Goal: Check status: Check status

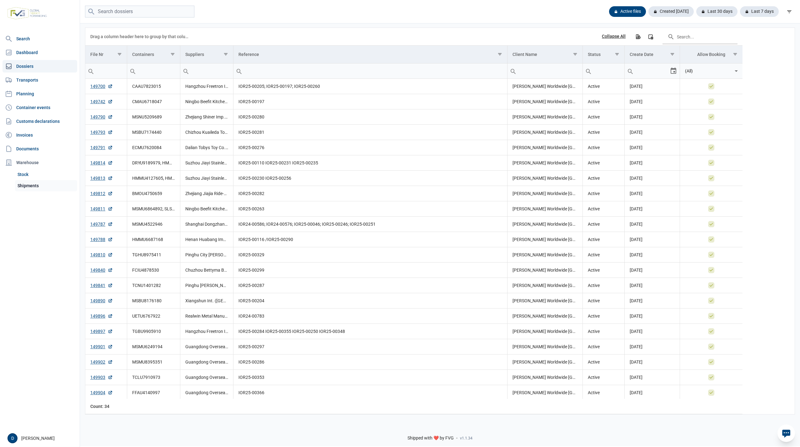
click at [24, 184] on link "Shipments" at bounding box center [46, 185] width 62 height 11
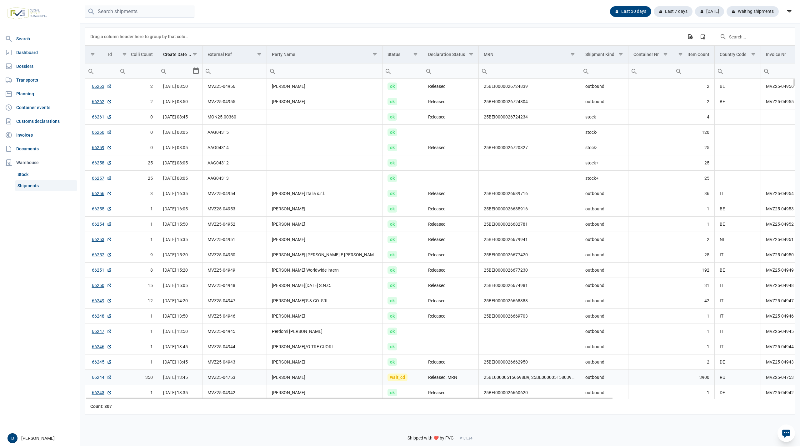
click at [98, 378] on link "66244" at bounding box center [102, 377] width 20 height 6
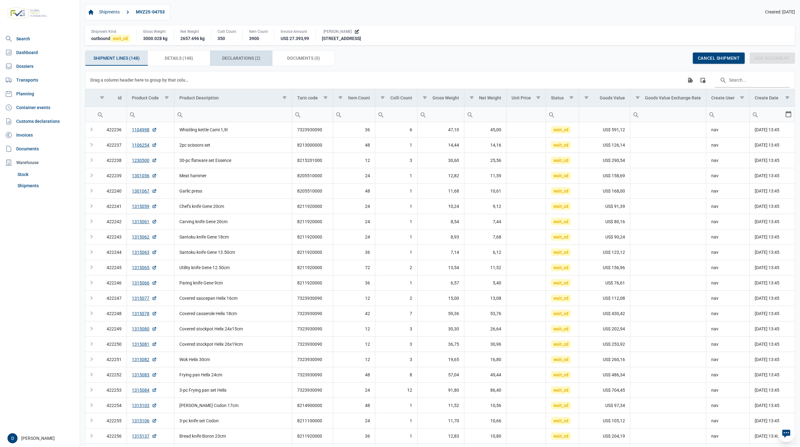
click at [239, 55] on span "Declarations (2) Declarations (2)" at bounding box center [241, 58] width 38 height 8
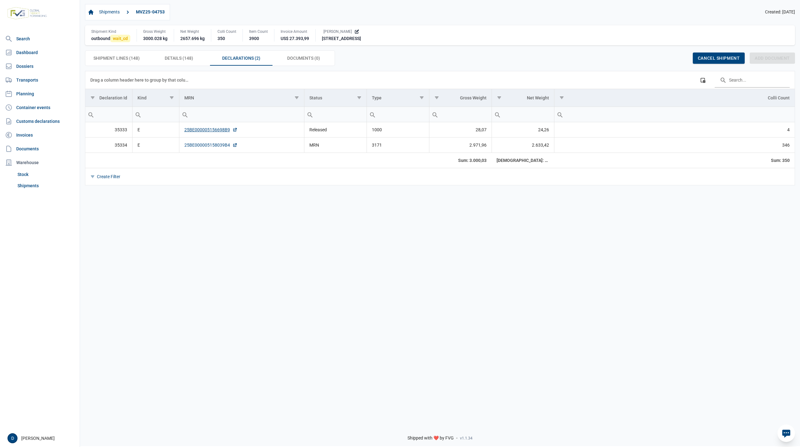
click at [210, 147] on link "25BE000005158039B4" at bounding box center [210, 145] width 53 height 6
click at [218, 130] on link "25BE000005156698B9" at bounding box center [210, 130] width 53 height 6
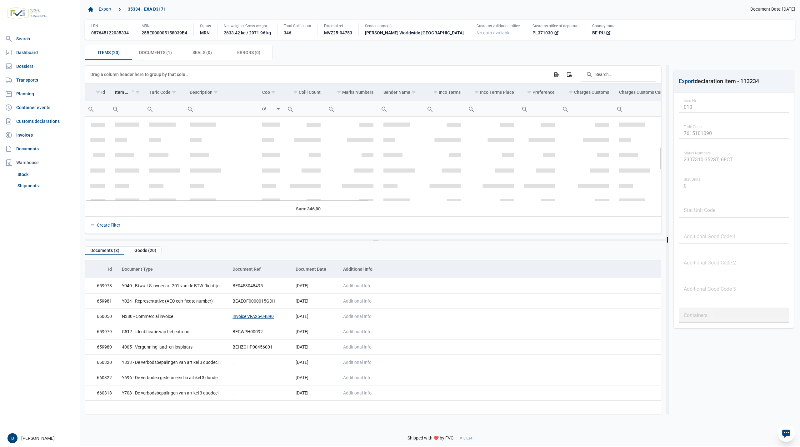
scroll to position [111, 0]
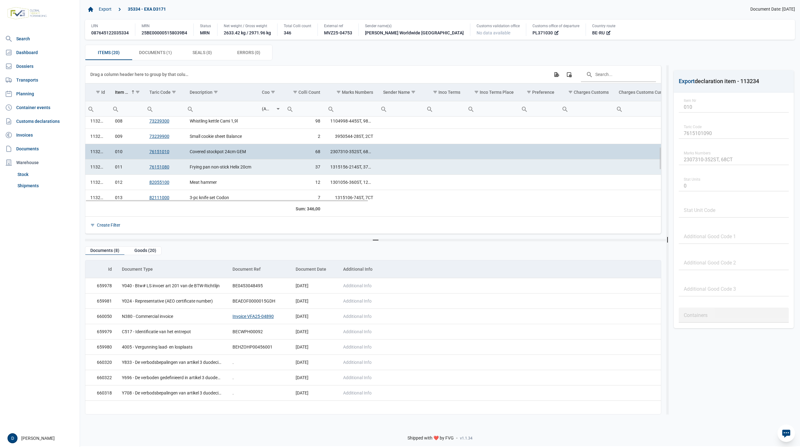
click at [178, 169] on td "76151080" at bounding box center [164, 166] width 41 height 15
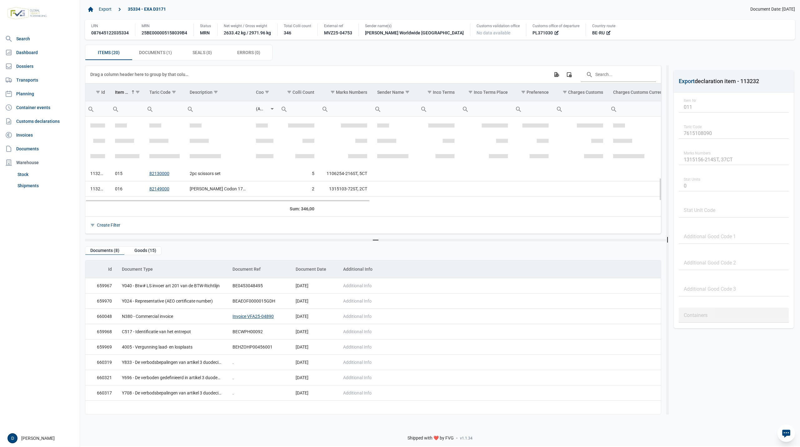
scroll to position [224, 0]
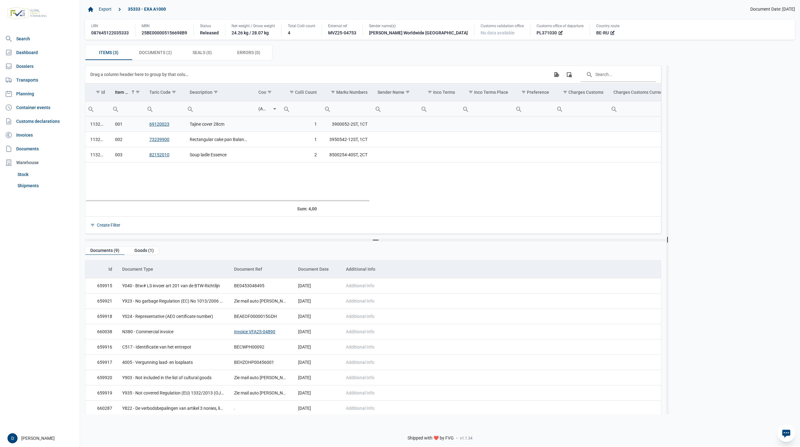
click at [204, 127] on td "Tajine cover 28cm" at bounding box center [219, 124] width 68 height 15
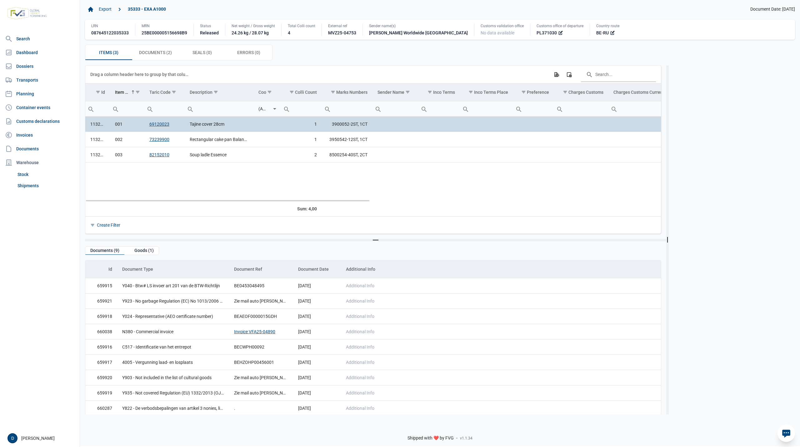
click at [217, 126] on td "Tajine cover 28cm" at bounding box center [219, 124] width 68 height 15
click at [208, 142] on td "Rectangular cake pan Balance" at bounding box center [219, 139] width 68 height 15
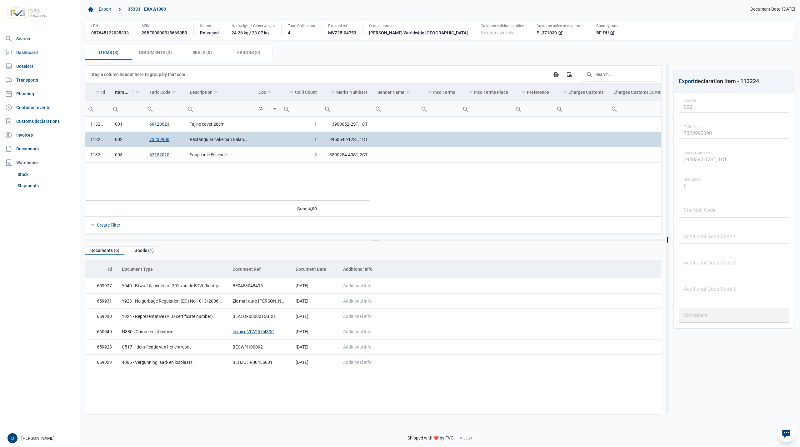
click at [200, 140] on td "Rectangular cake pan Balance" at bounding box center [219, 139] width 68 height 15
click at [202, 153] on td "Soup ladle Essence" at bounding box center [219, 154] width 68 height 15
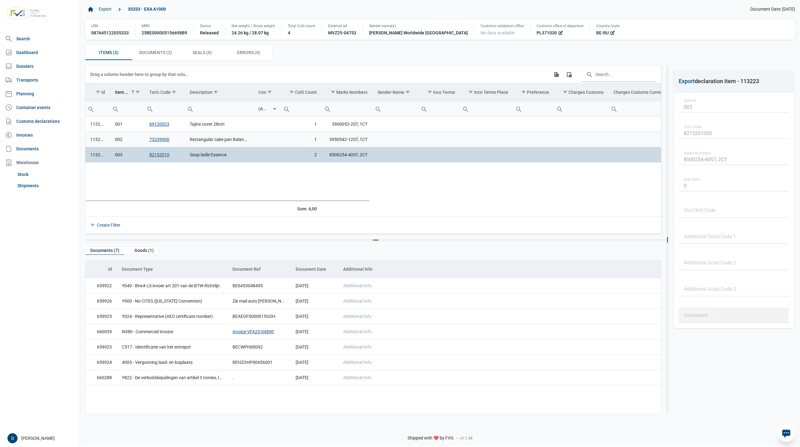
click at [185, 142] on td "Rectangular cake pan Balance" at bounding box center [219, 139] width 68 height 15
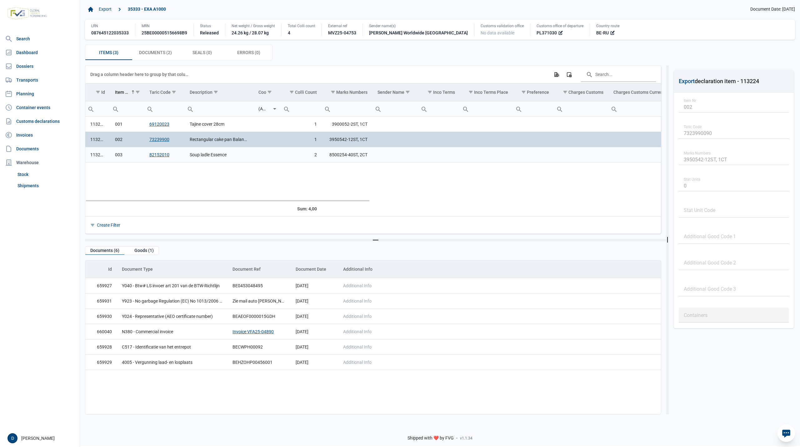
click at [178, 155] on td "82152010" at bounding box center [164, 154] width 41 height 15
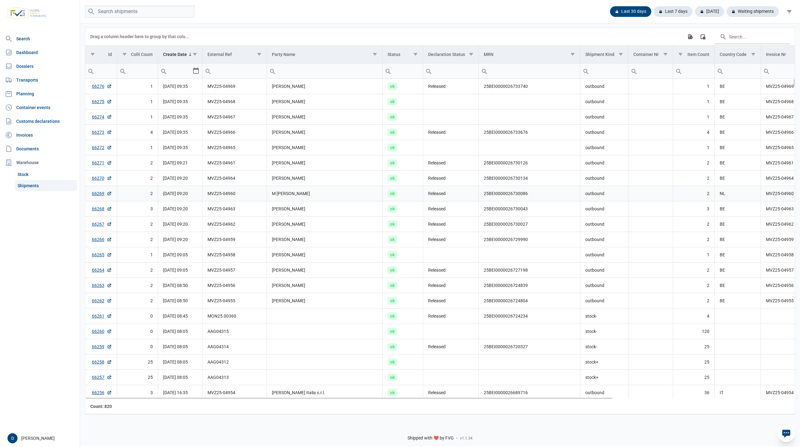
scroll to position [278, 0]
